Goal: Navigation & Orientation: Find specific page/section

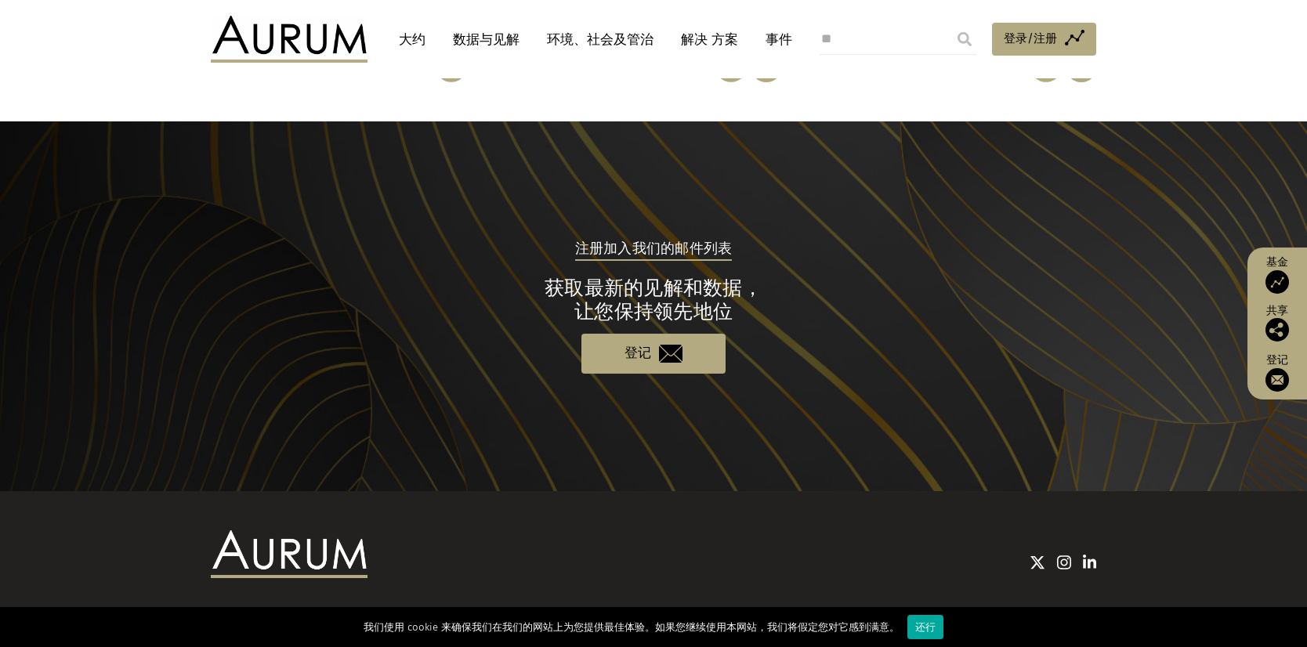
scroll to position [1486, 0]
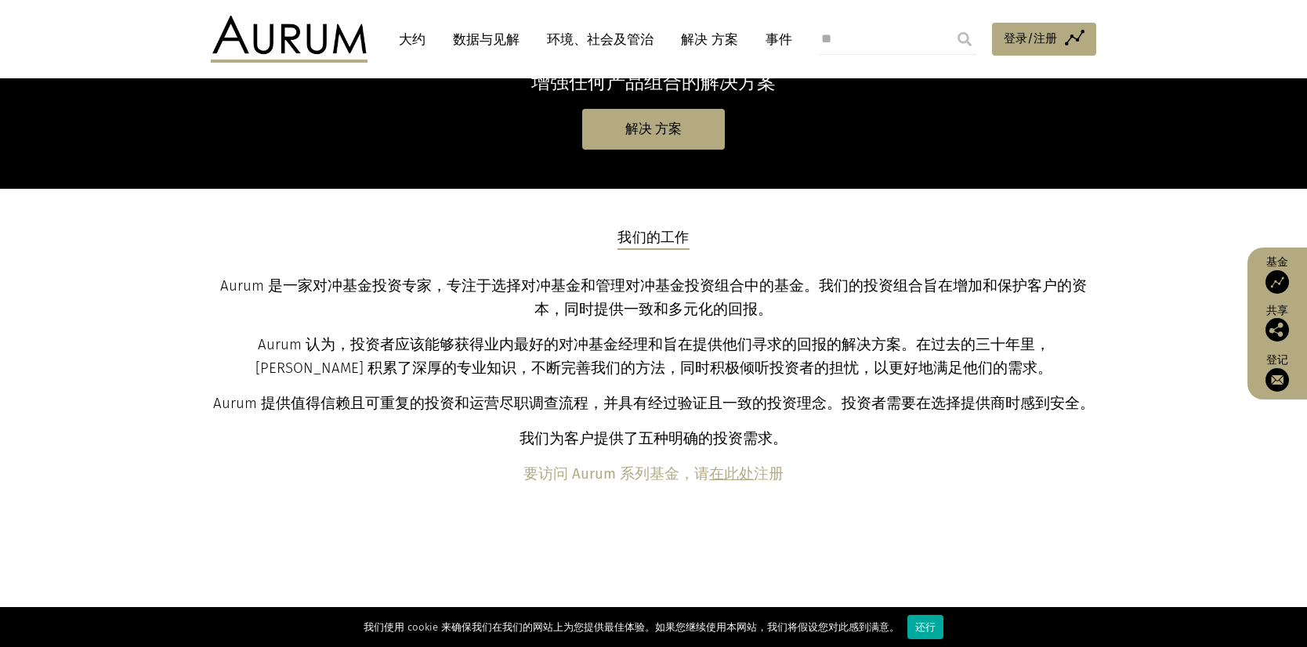
scroll to position [470, 0]
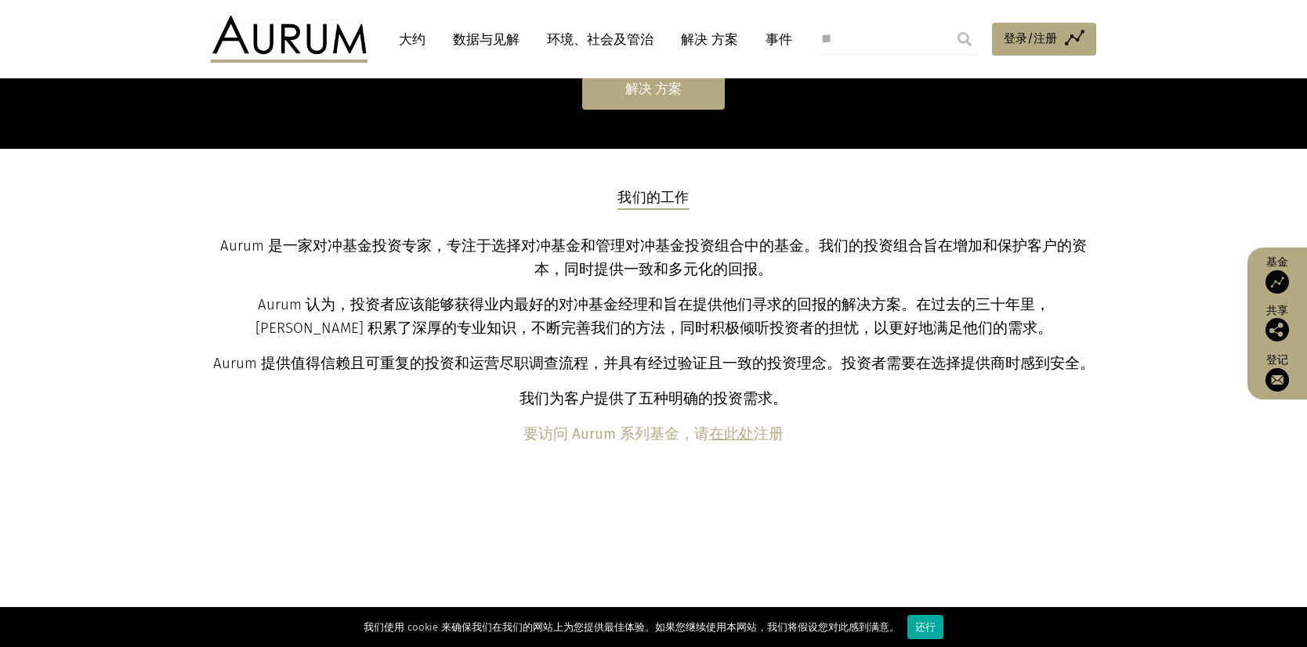
click at [654, 98] on link "解决 方案" at bounding box center [653, 89] width 143 height 40
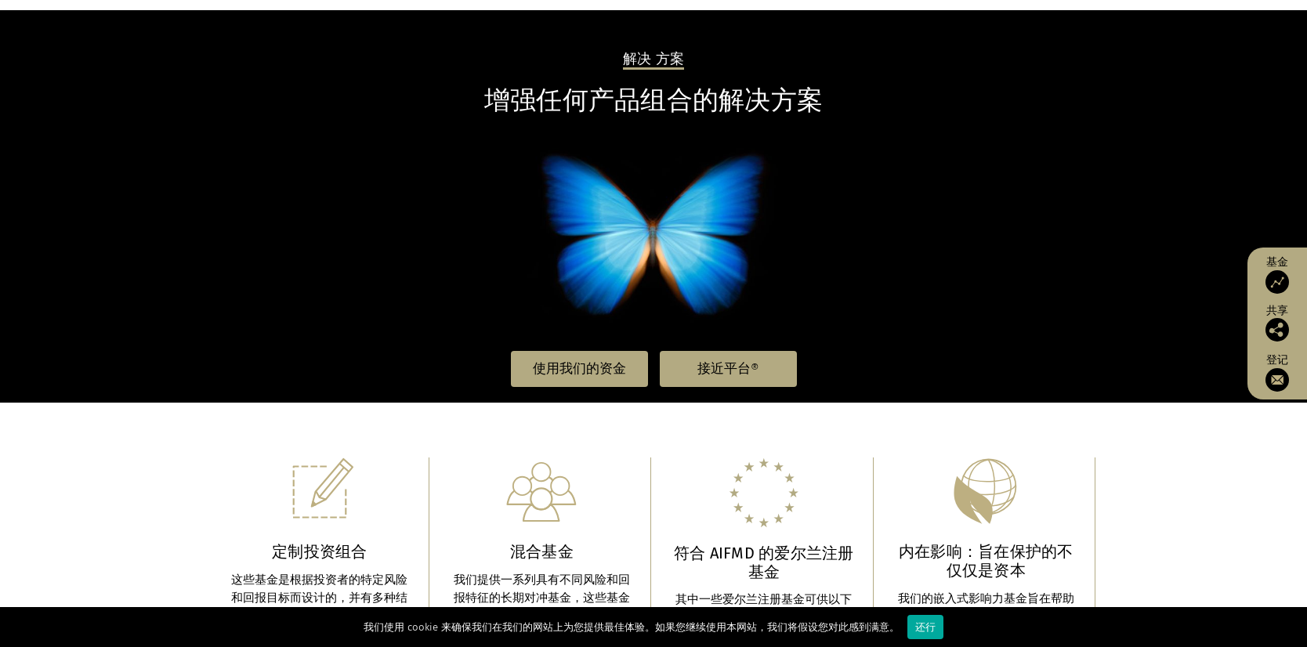
scroll to position [235, 0]
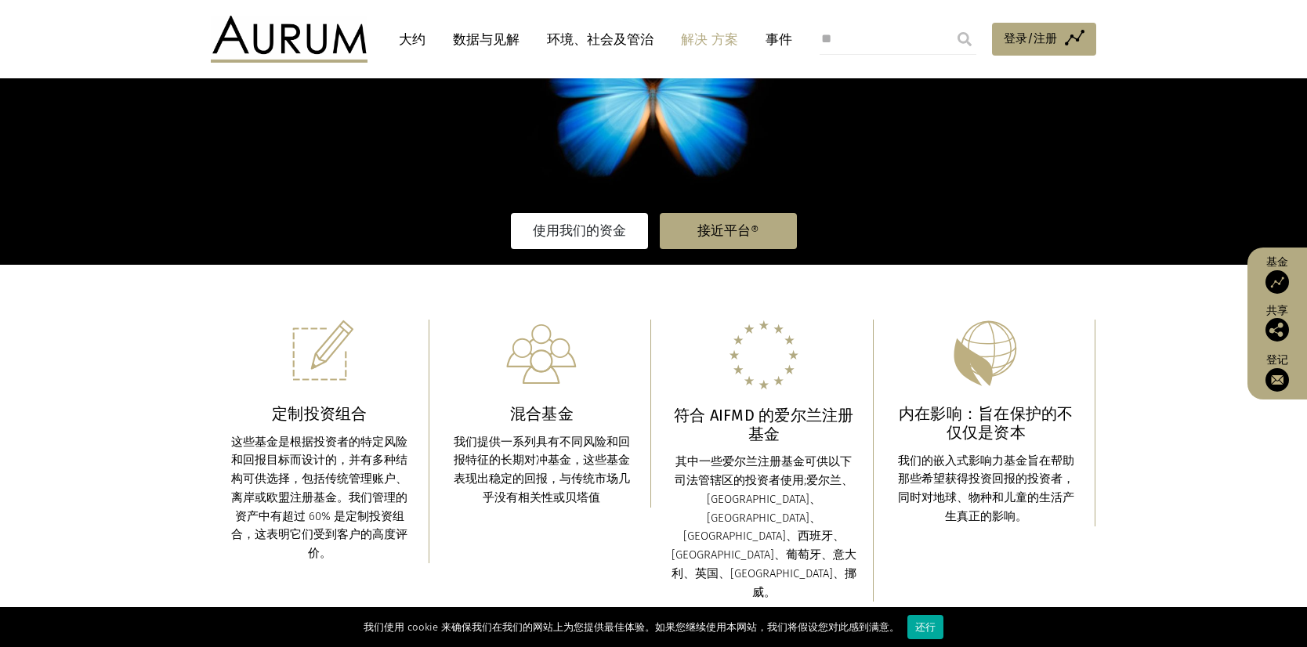
click at [616, 215] on link "使用我们的资金" at bounding box center [579, 231] width 137 height 36
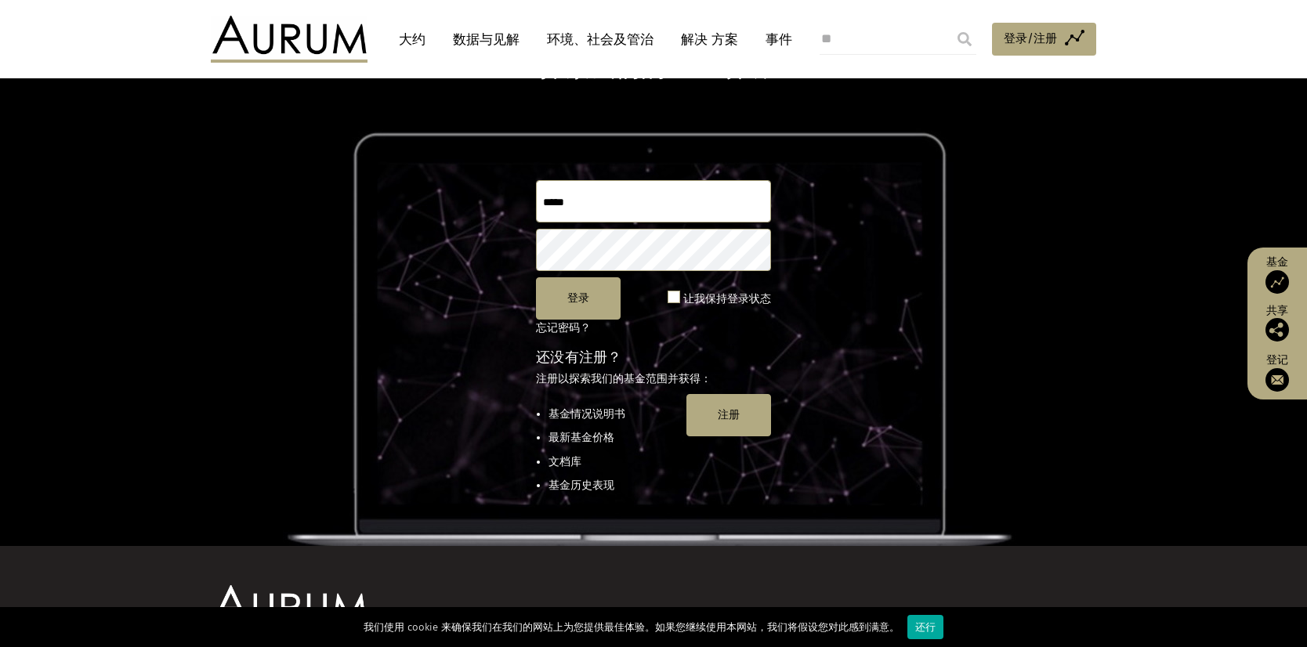
scroll to position [213, 0]
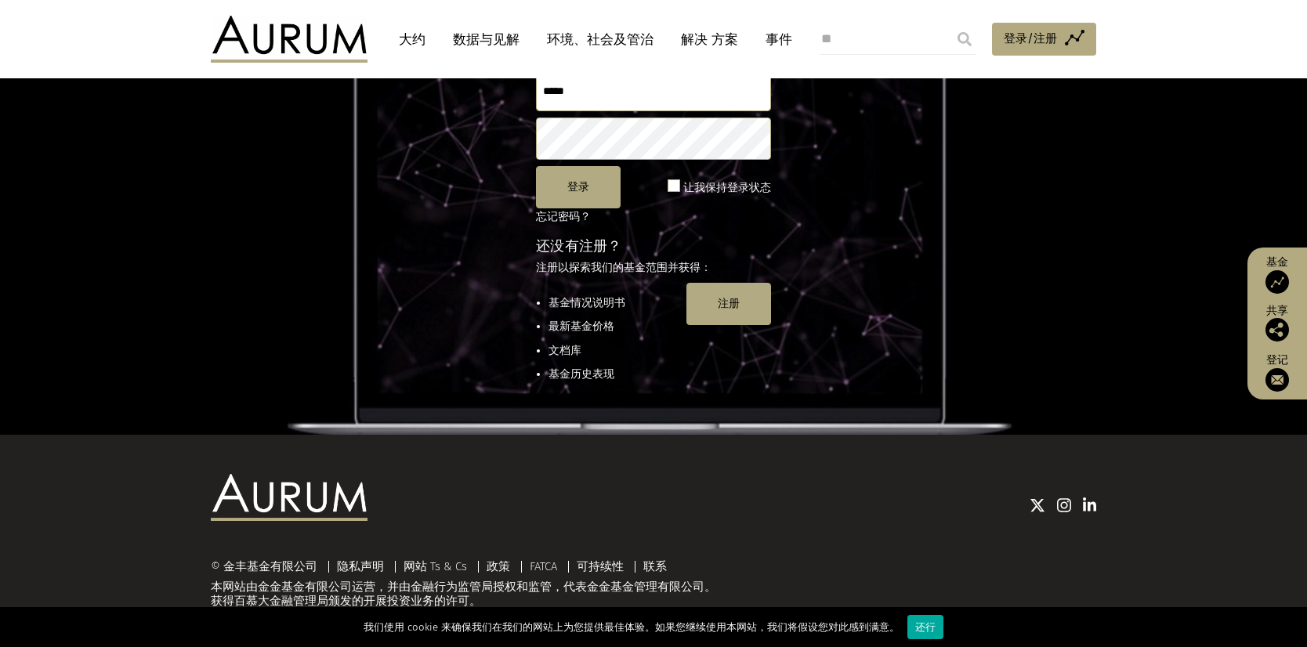
click at [507, 40] on link "数据与见解" at bounding box center [486, 39] width 82 height 29
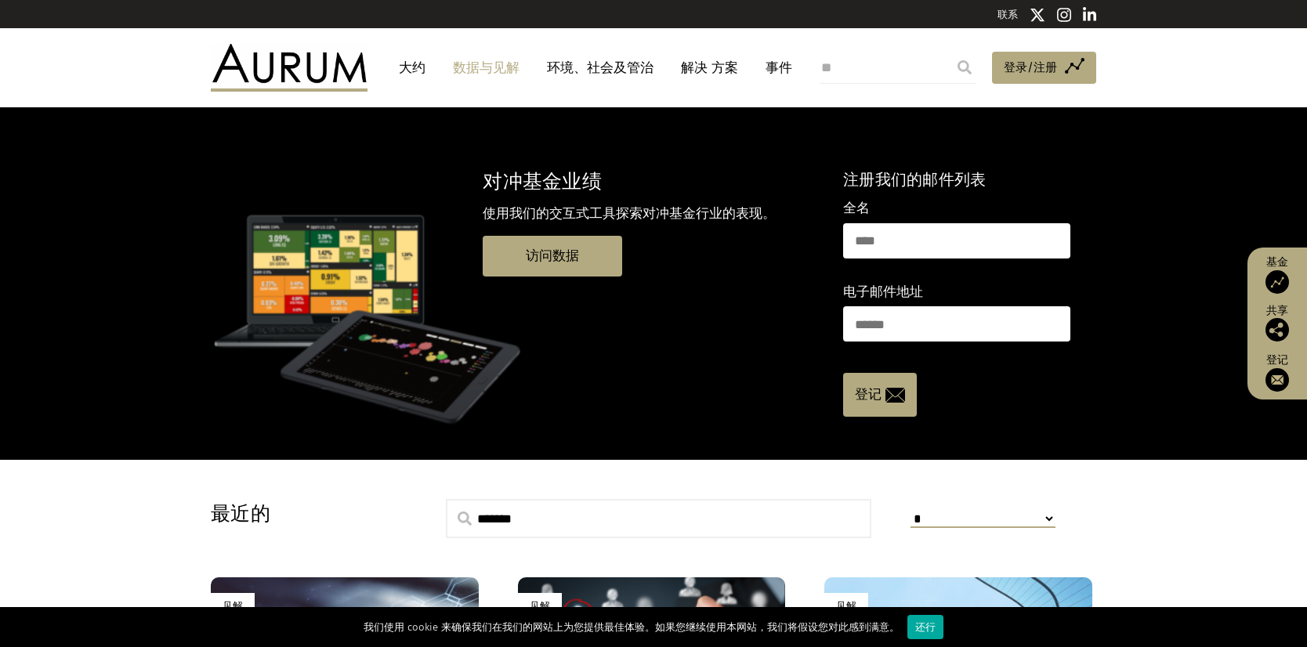
click at [729, 60] on link "解决 方案" at bounding box center [709, 67] width 73 height 29
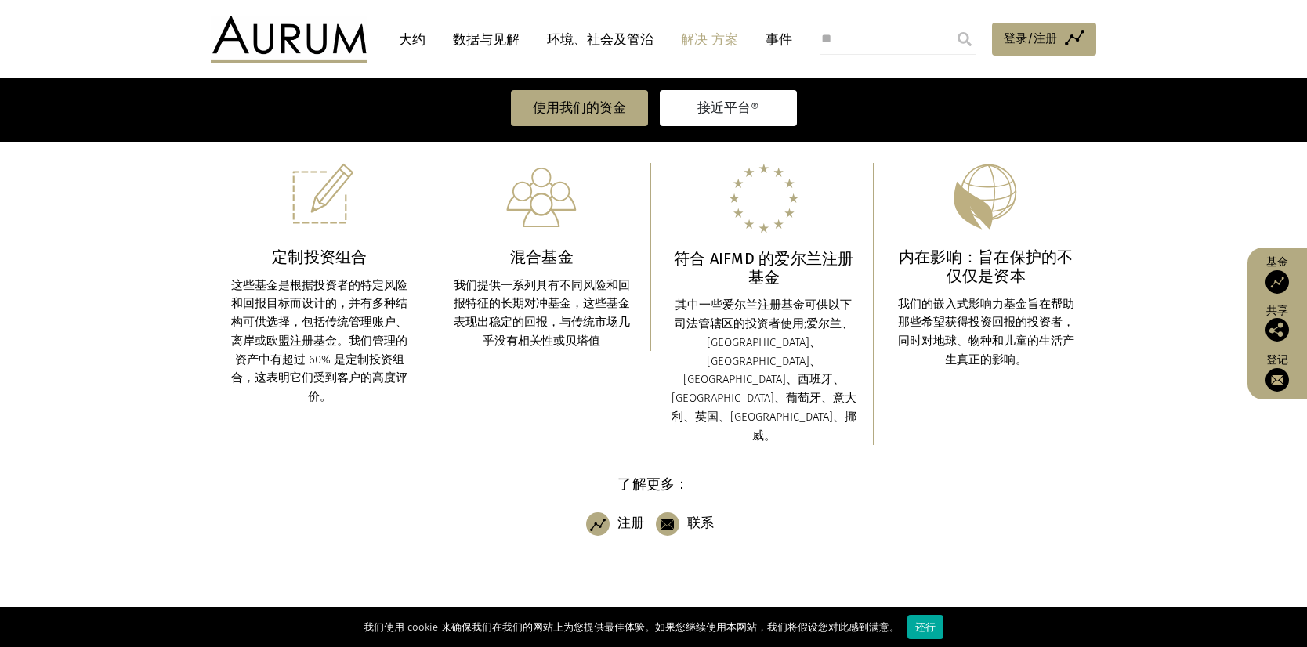
click at [715, 108] on link "接近平台®" at bounding box center [728, 108] width 137 height 36
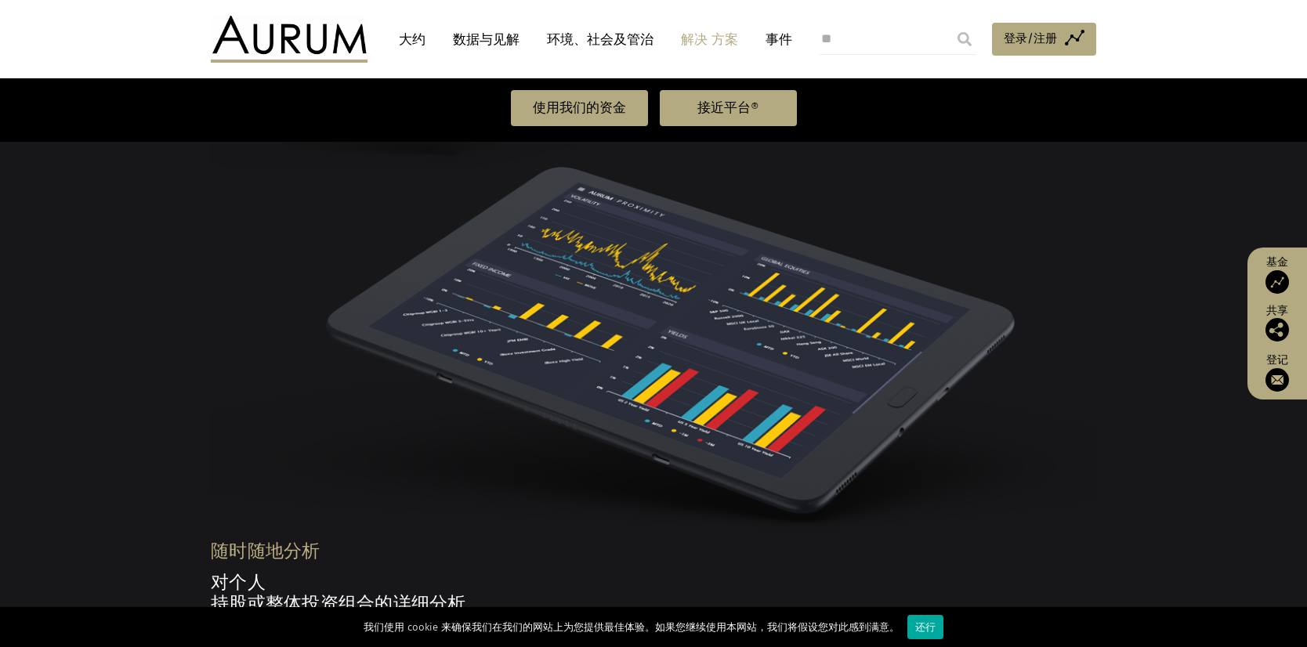
scroll to position [2328, 0]
